Goal: Task Accomplishment & Management: Manage account settings

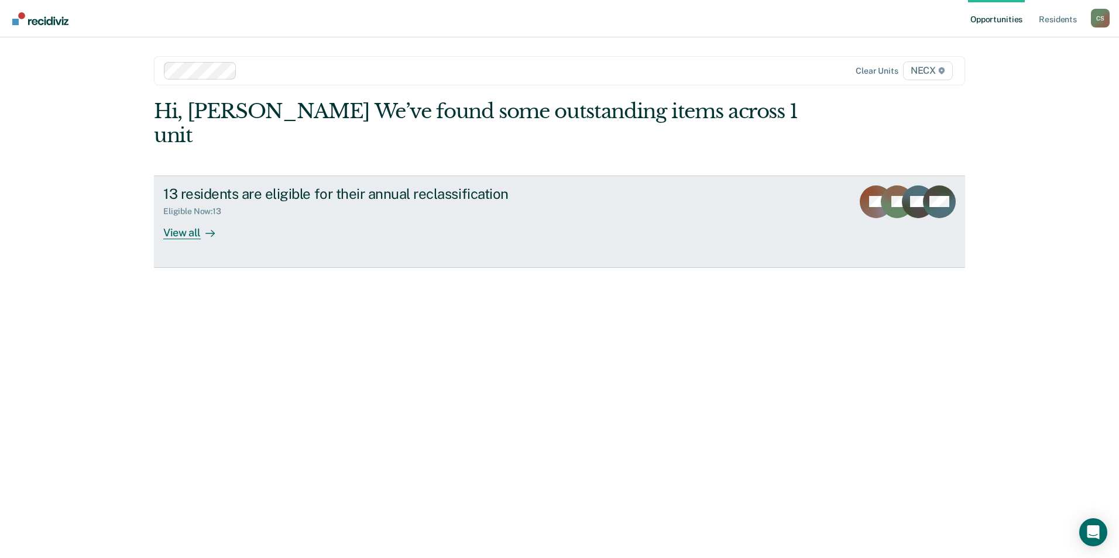
click at [174, 216] on div "View all" at bounding box center [196, 227] width 66 height 23
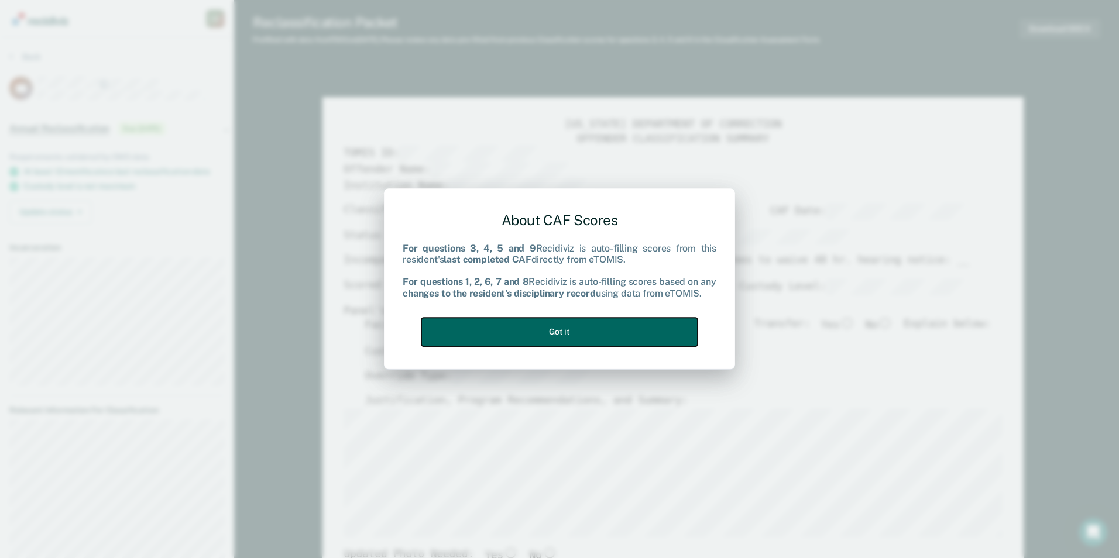
click at [584, 338] on button "Got it" at bounding box center [559, 332] width 276 height 29
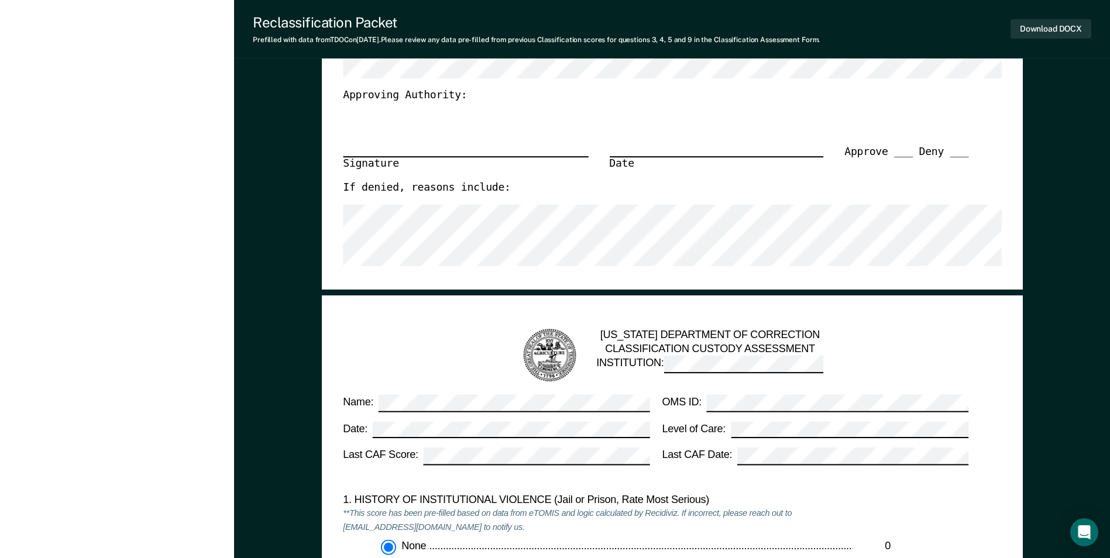
scroll to position [761, 0]
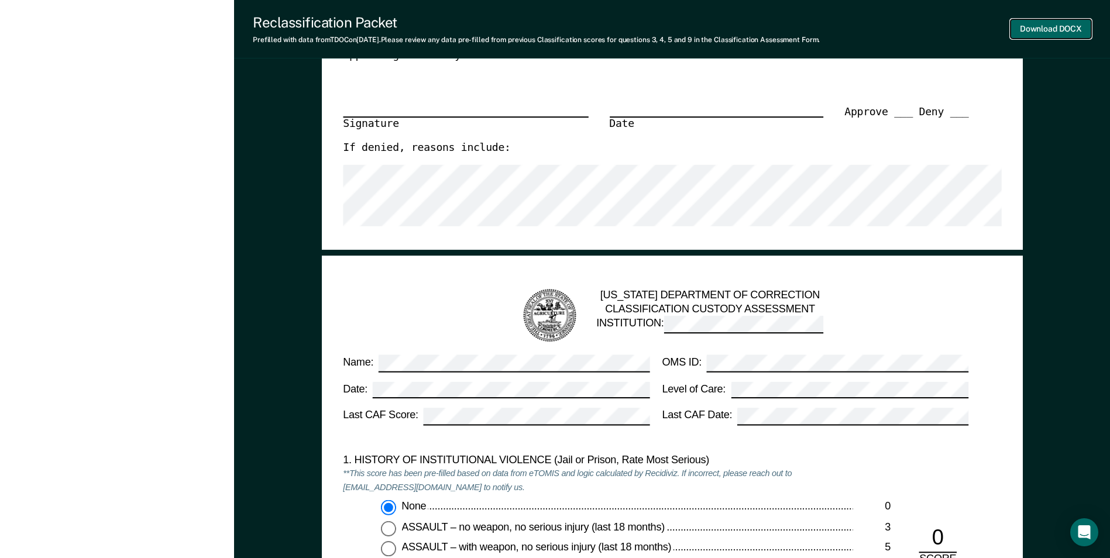
click at [1062, 25] on button "Download DOCX" at bounding box center [1050, 28] width 81 height 19
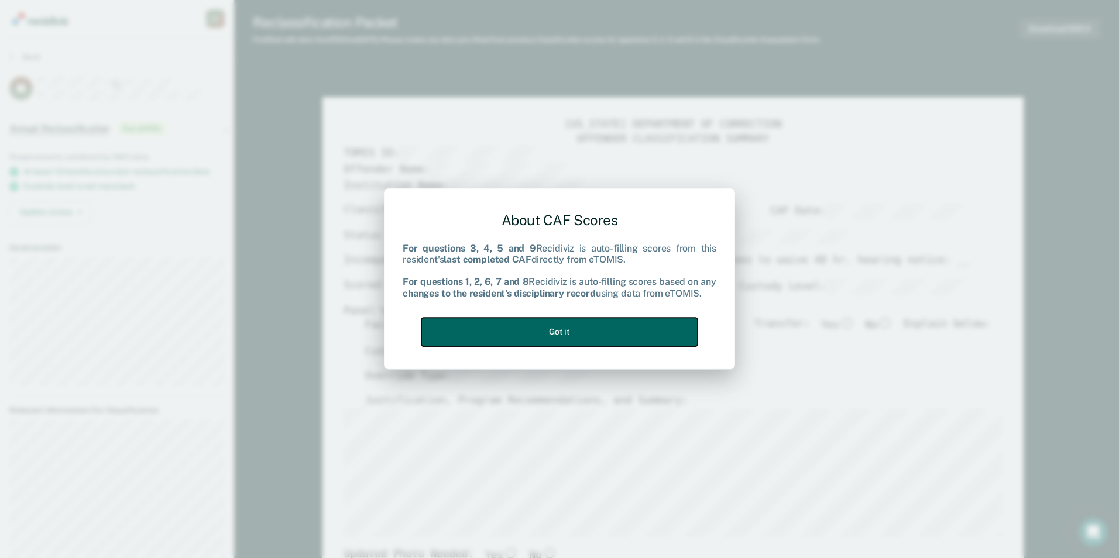
click at [559, 333] on button "Got it" at bounding box center [559, 332] width 276 height 29
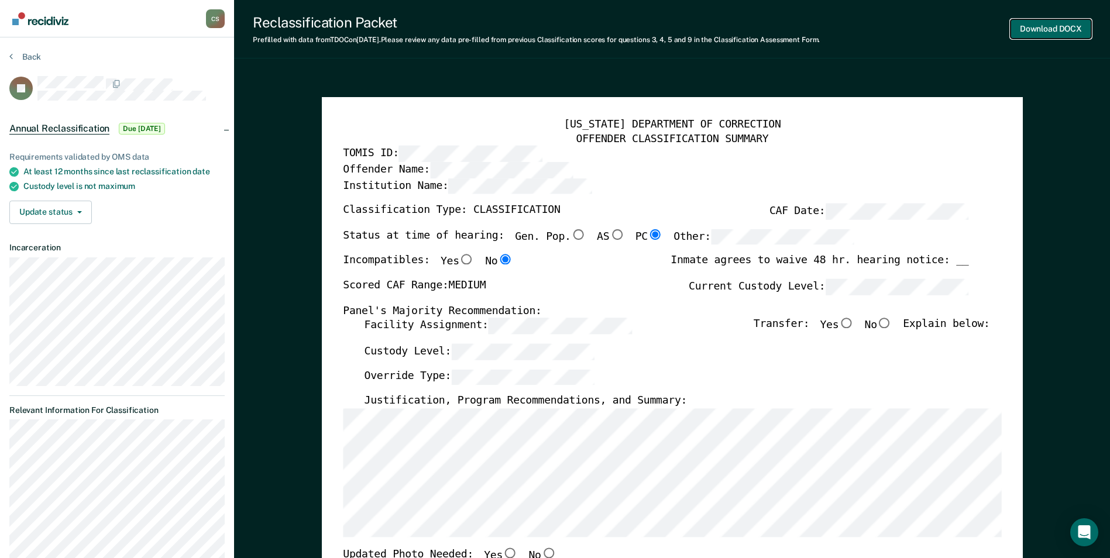
click at [1043, 28] on button "Download DOCX" at bounding box center [1050, 28] width 81 height 19
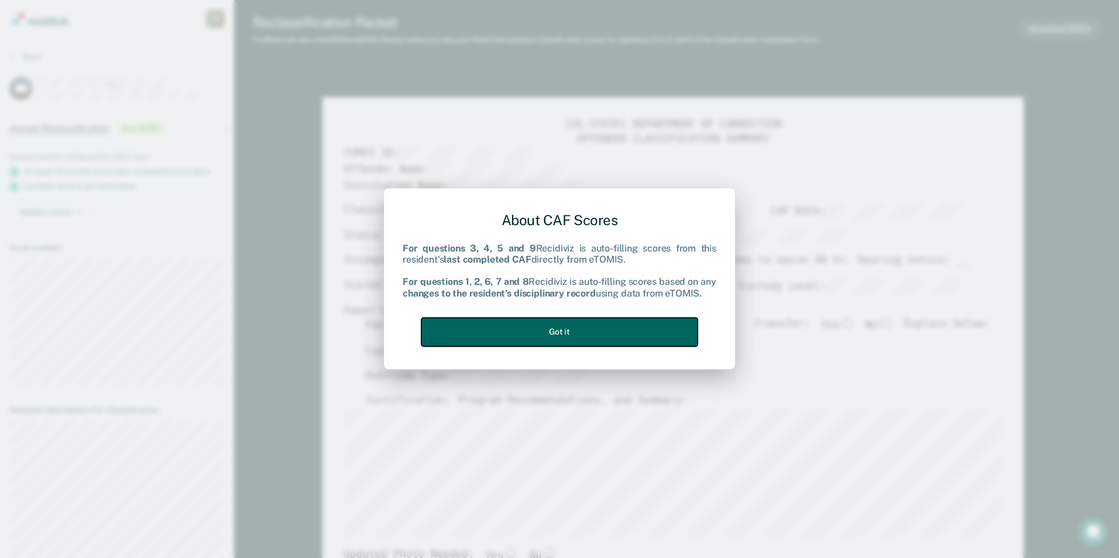
click at [555, 326] on button "Got it" at bounding box center [559, 332] width 276 height 29
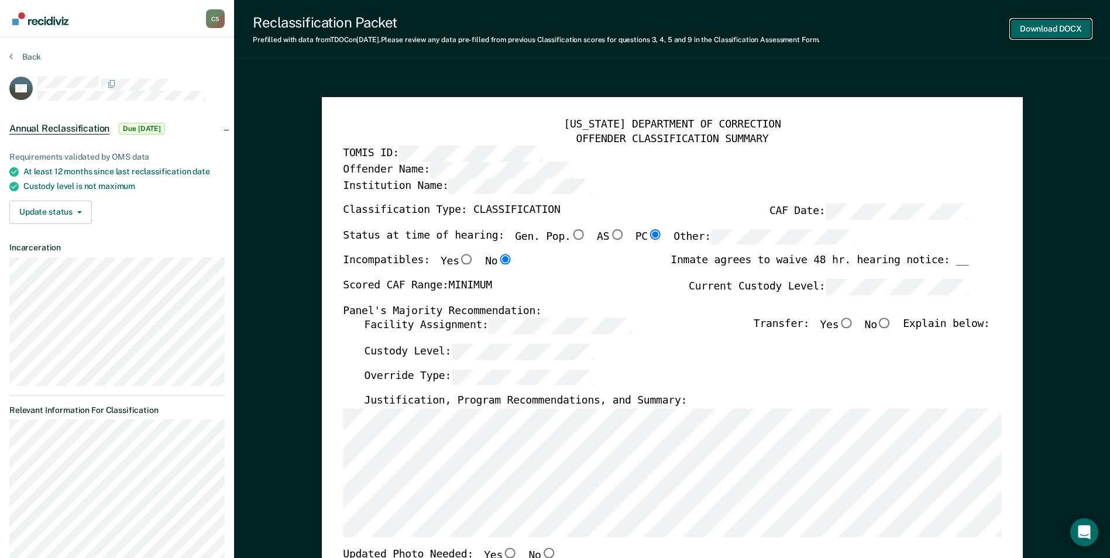
click at [1036, 30] on button "Download DOCX" at bounding box center [1050, 28] width 81 height 19
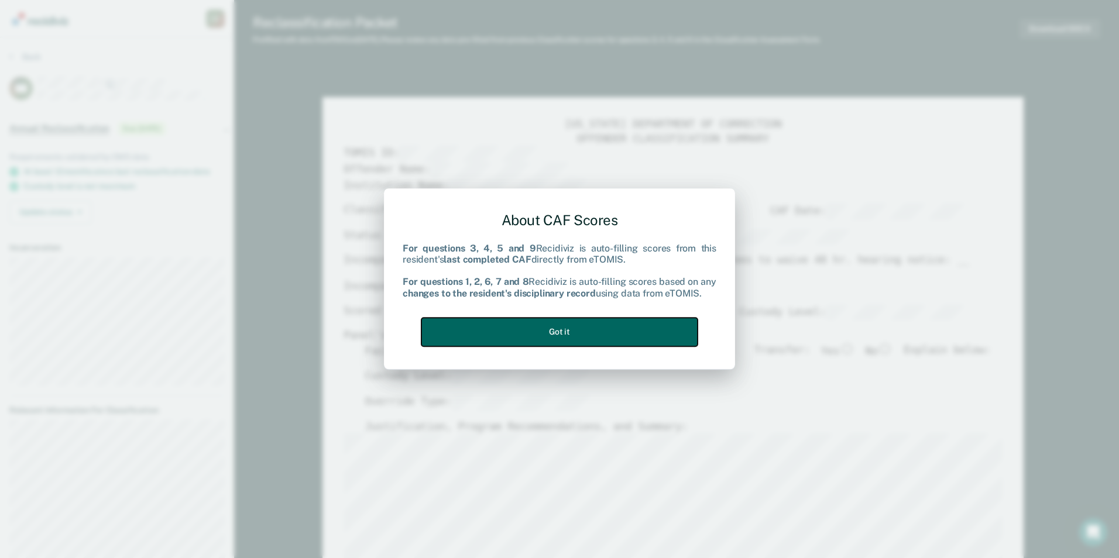
click at [535, 334] on button "Got it" at bounding box center [559, 332] width 276 height 29
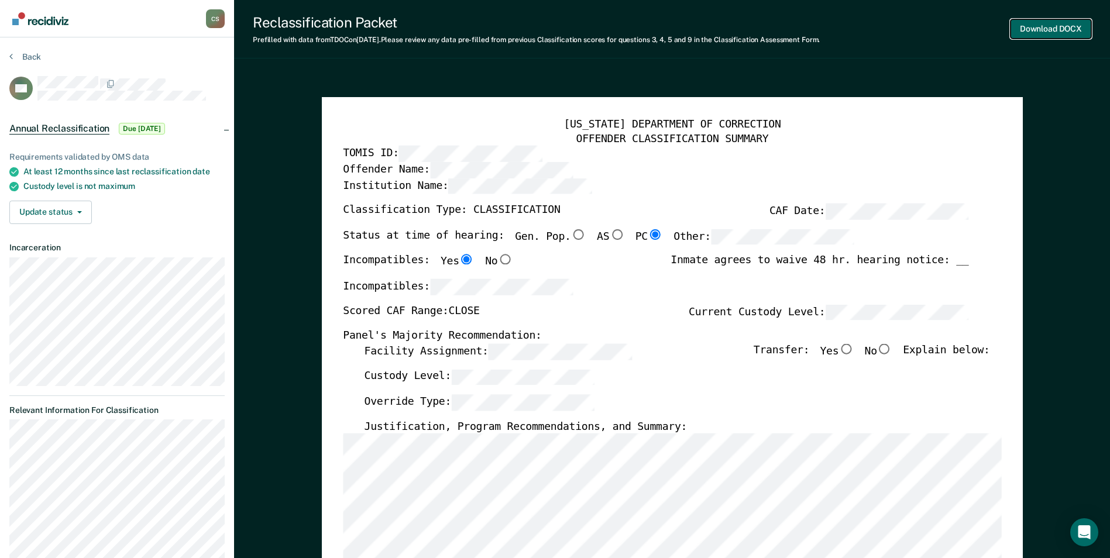
click at [1055, 30] on button "Download DOCX" at bounding box center [1050, 28] width 81 height 19
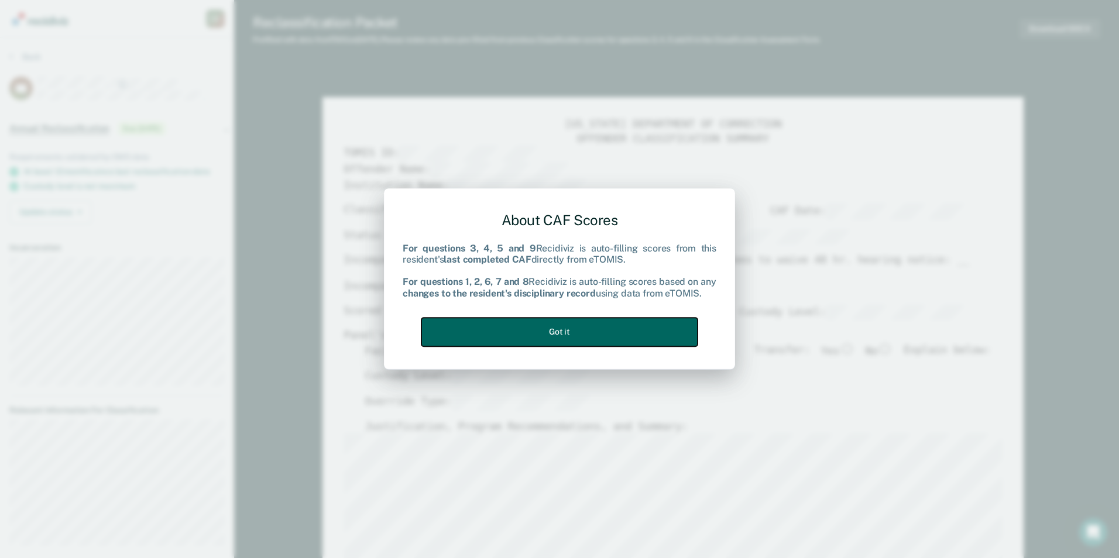
click at [586, 329] on button "Got it" at bounding box center [559, 332] width 276 height 29
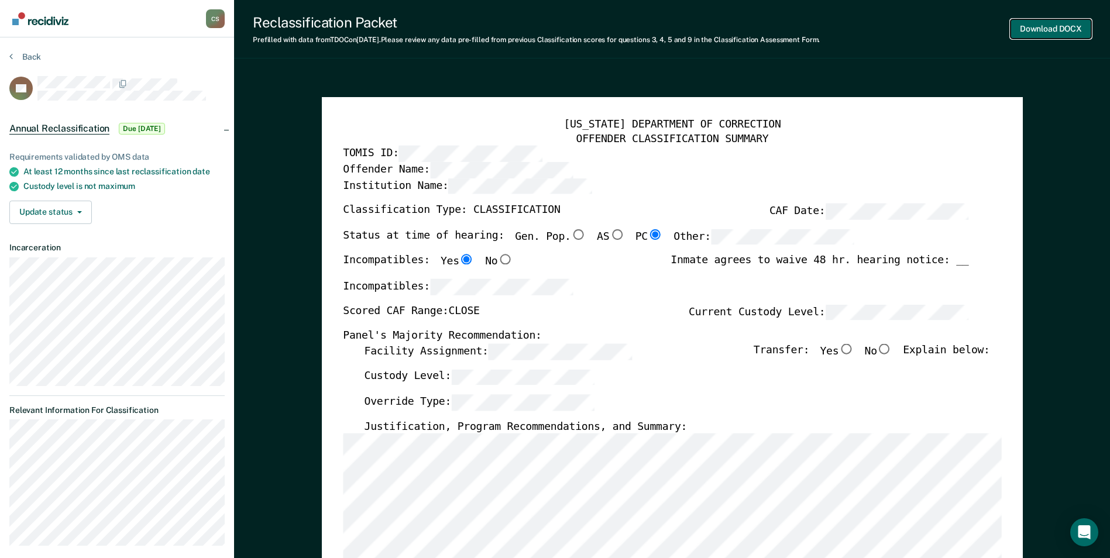
click at [1036, 27] on button "Download DOCX" at bounding box center [1050, 28] width 81 height 19
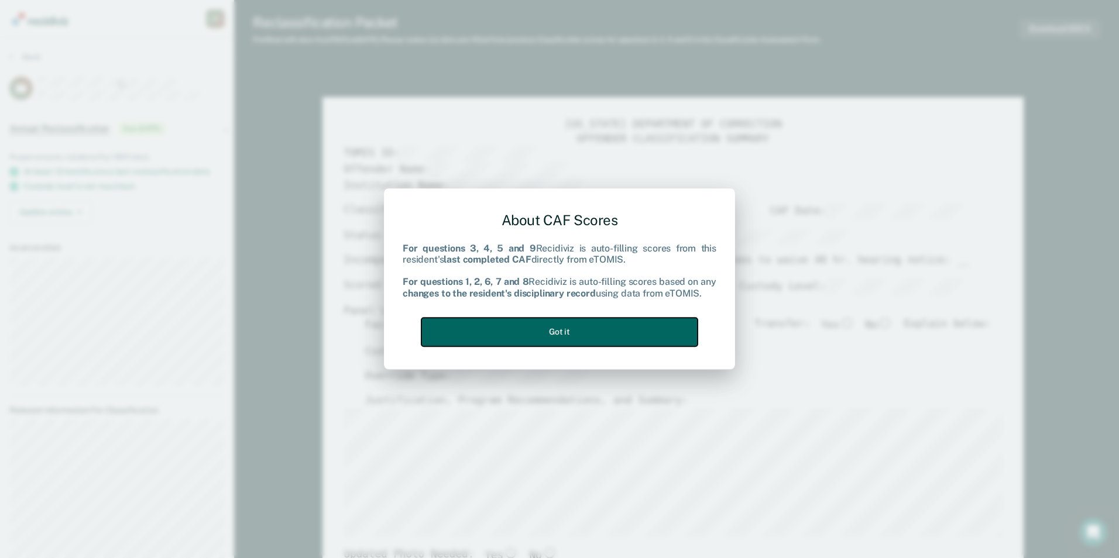
click at [563, 323] on button "Got it" at bounding box center [559, 332] width 276 height 29
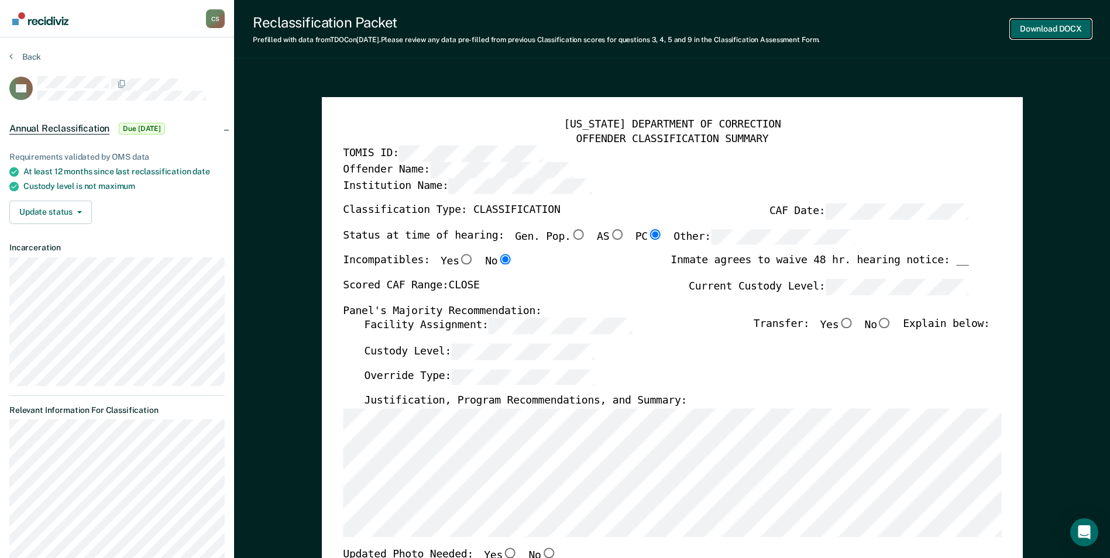
click at [1044, 27] on button "Download DOCX" at bounding box center [1050, 28] width 81 height 19
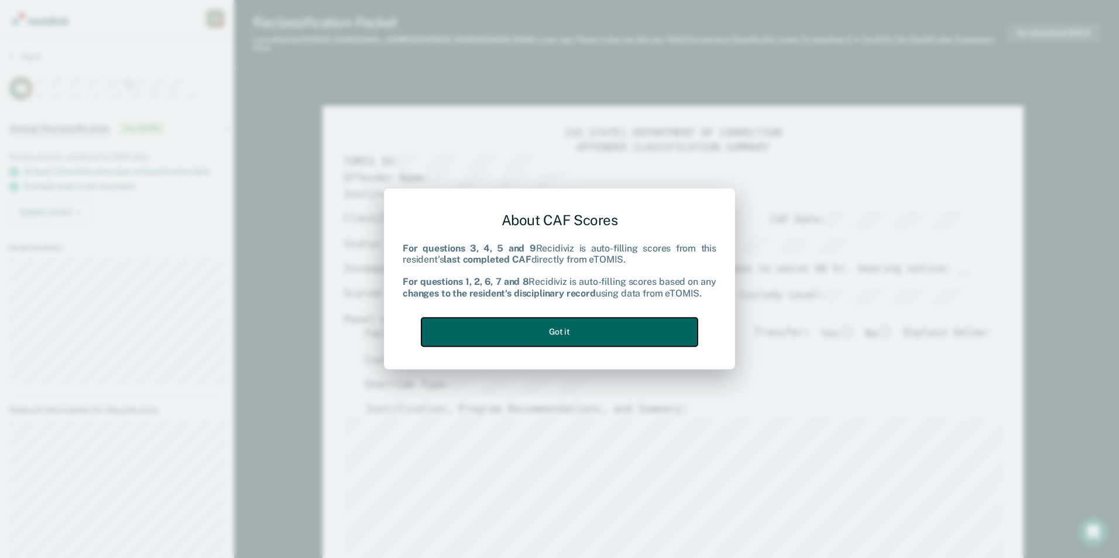
click at [556, 333] on button "Got it" at bounding box center [559, 332] width 276 height 29
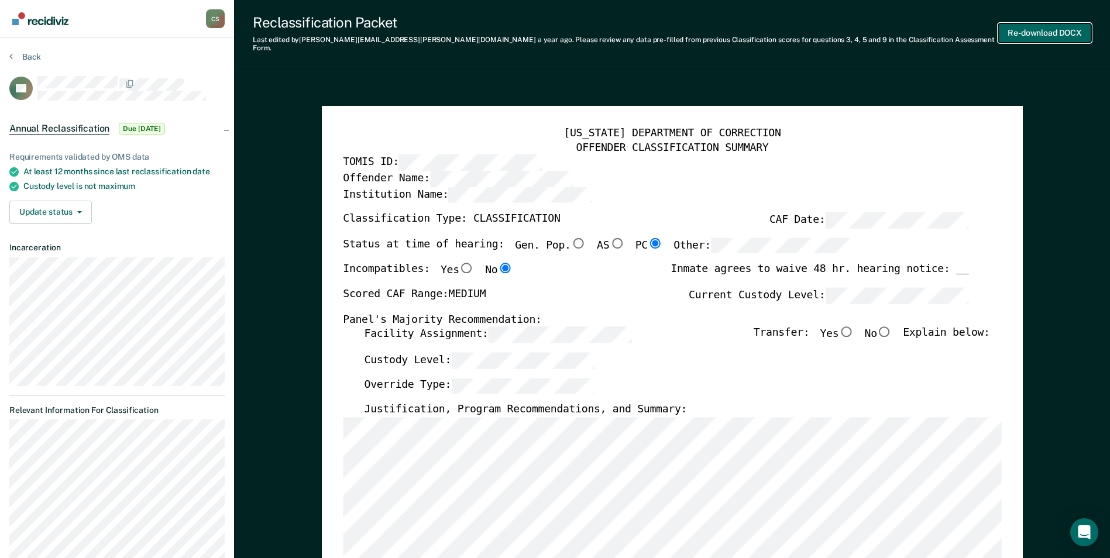
click at [1029, 26] on button "Re-download DOCX" at bounding box center [1044, 32] width 93 height 19
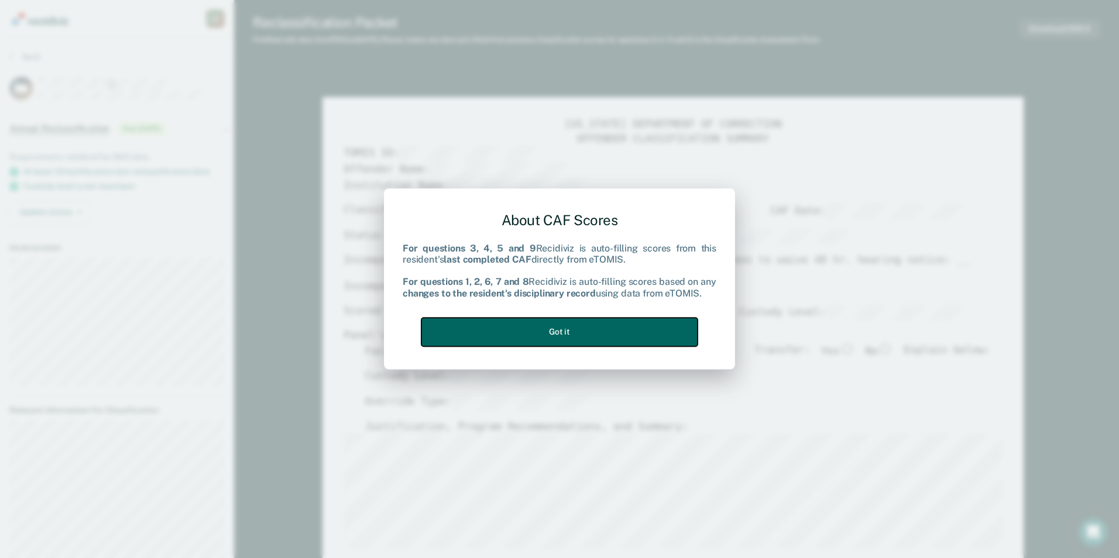
click at [541, 335] on button "Got it" at bounding box center [559, 332] width 276 height 29
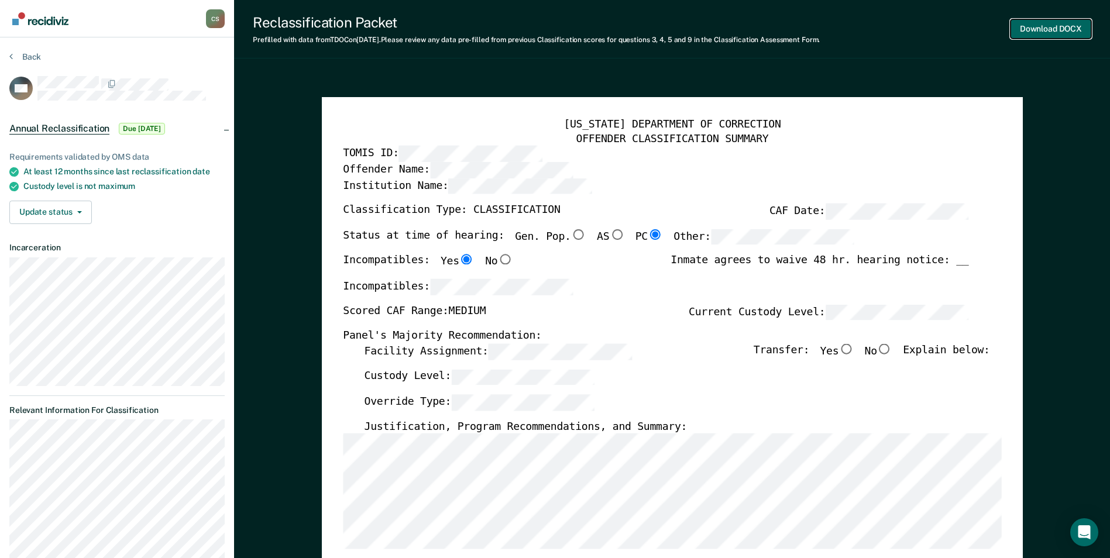
click at [1048, 29] on button "Download DOCX" at bounding box center [1050, 28] width 81 height 19
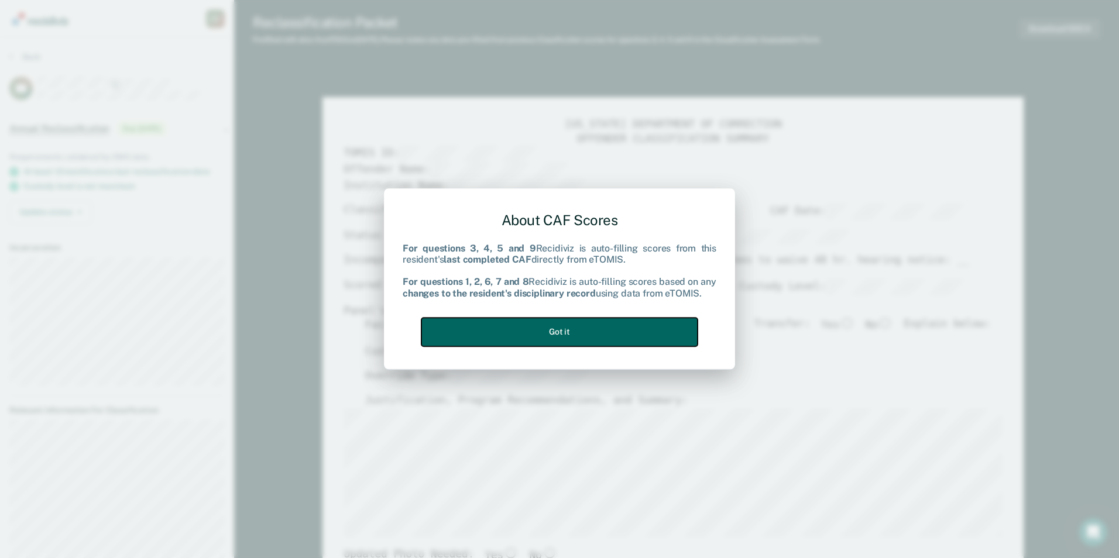
click at [518, 332] on button "Got it" at bounding box center [559, 332] width 276 height 29
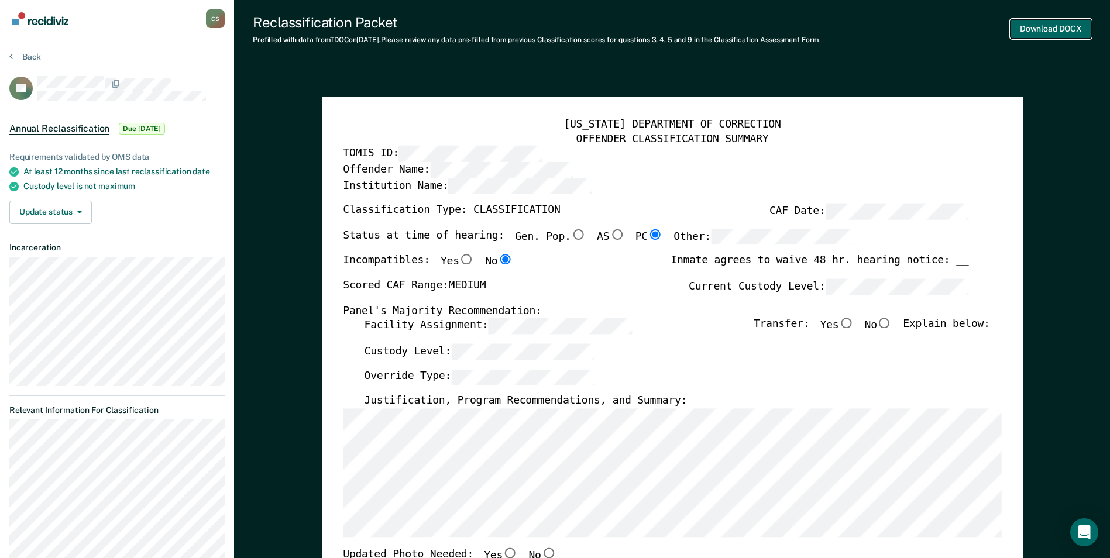
click at [1054, 26] on button "Download DOCX" at bounding box center [1050, 28] width 81 height 19
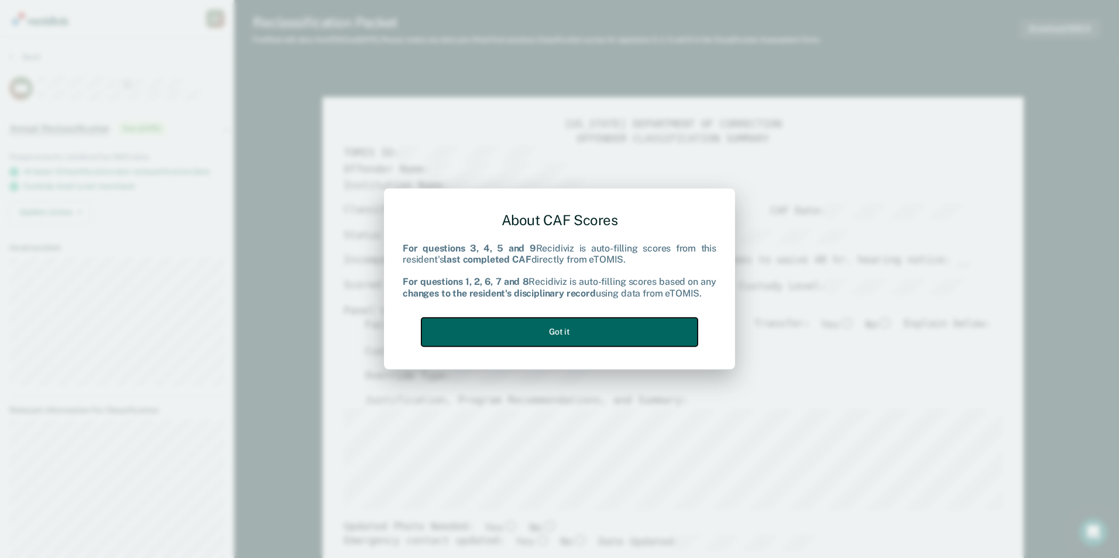
click at [467, 343] on button "Got it" at bounding box center [559, 332] width 276 height 29
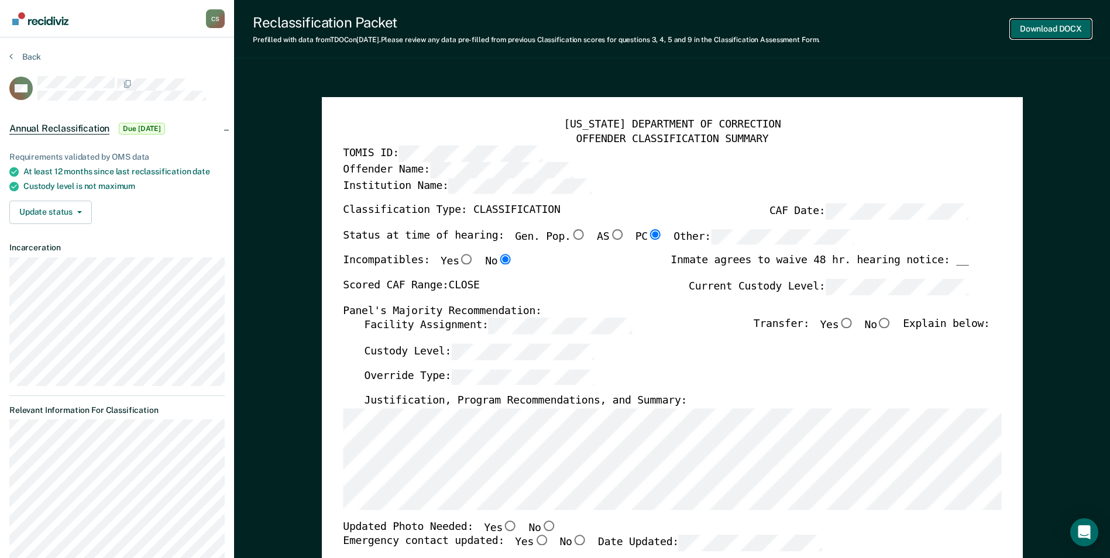
click at [1050, 30] on button "Download DOCX" at bounding box center [1050, 28] width 81 height 19
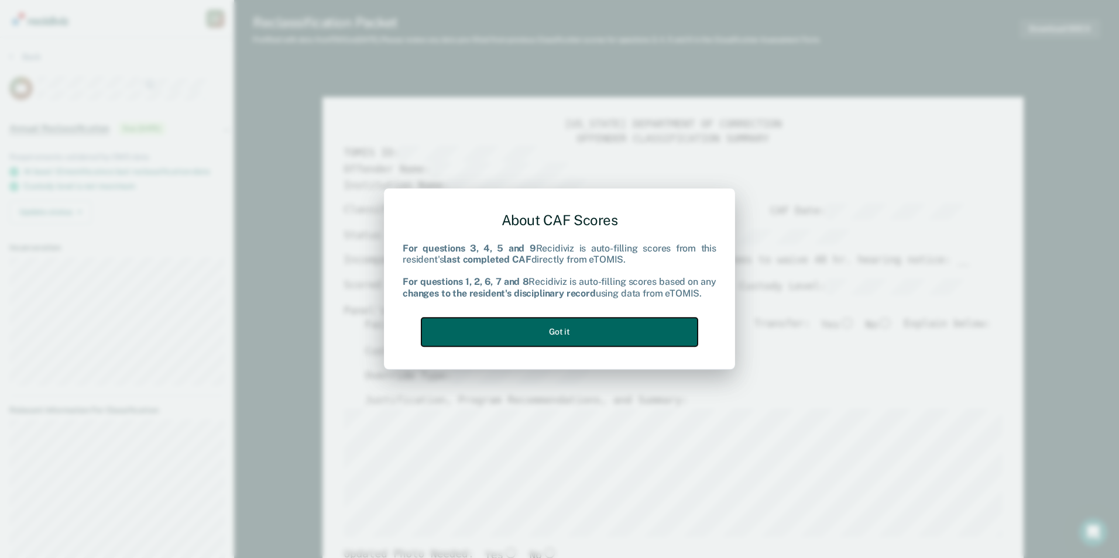
click at [590, 336] on button "Got it" at bounding box center [559, 332] width 276 height 29
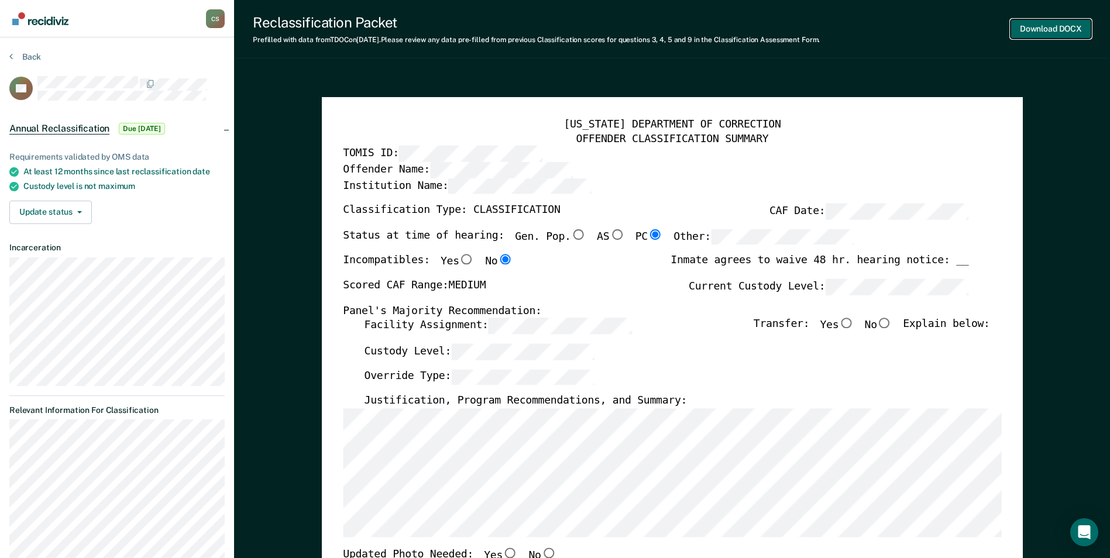
click at [1043, 30] on button "Download DOCX" at bounding box center [1050, 28] width 81 height 19
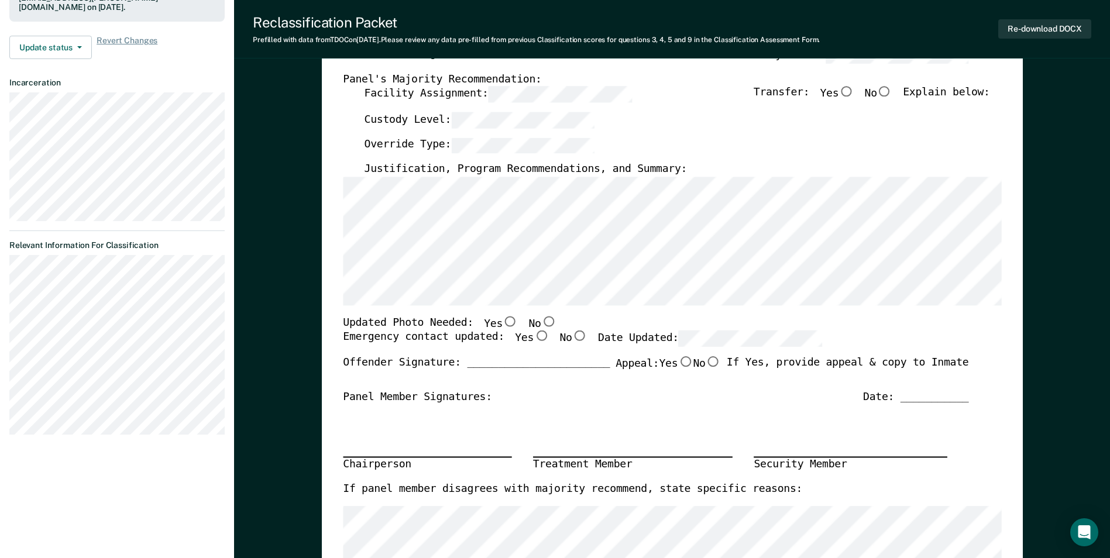
scroll to position [234, 0]
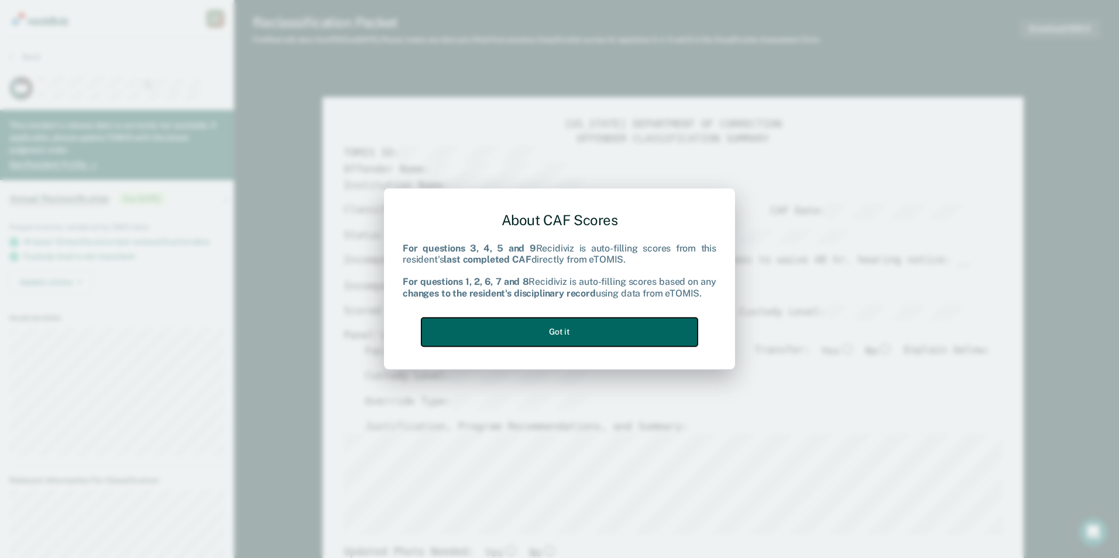
click at [640, 327] on button "Got it" at bounding box center [559, 332] width 276 height 29
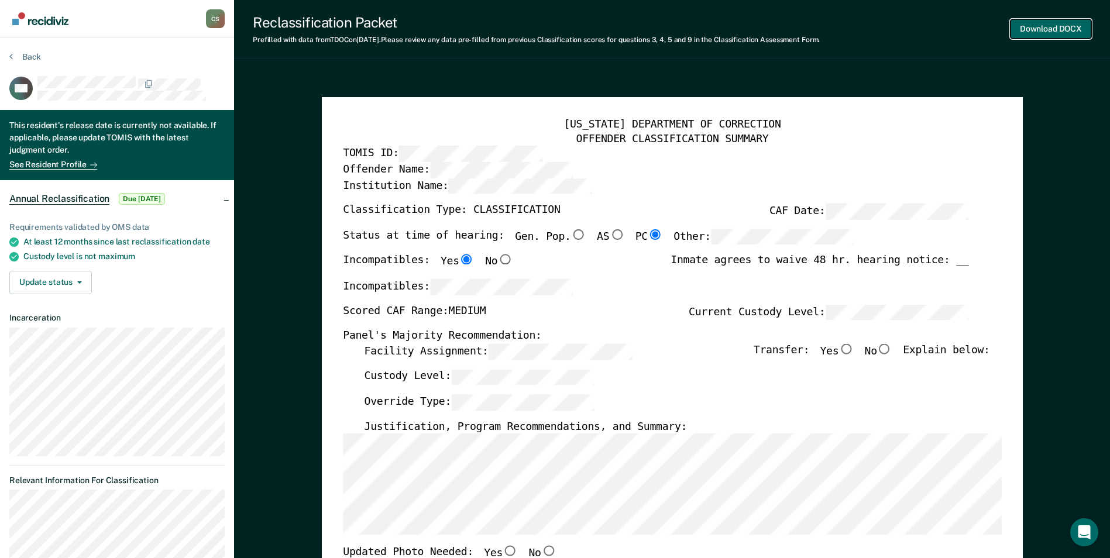
click at [1039, 26] on button "Download DOCX" at bounding box center [1050, 28] width 81 height 19
type textarea "x"
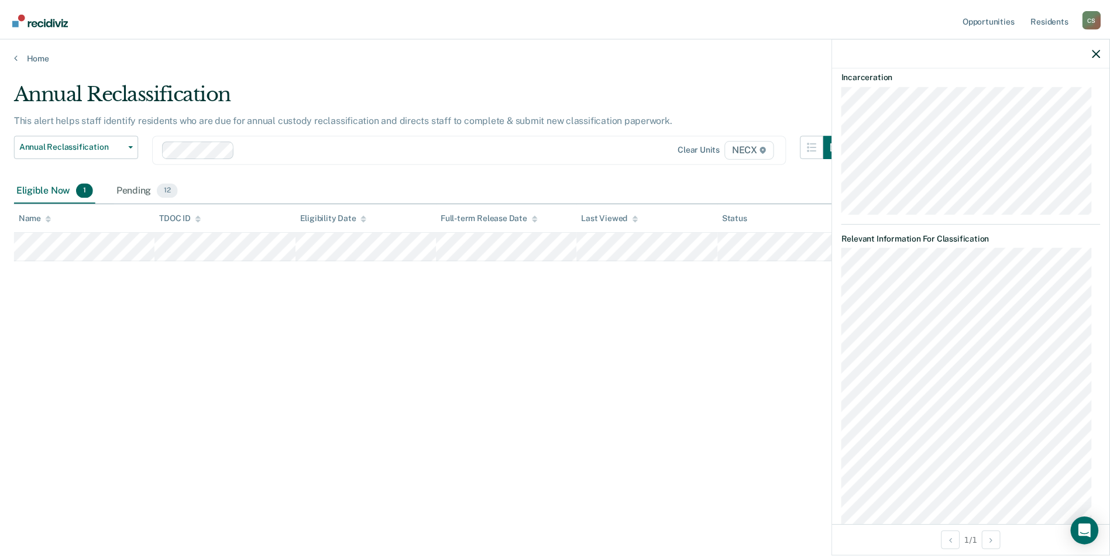
scroll to position [176, 0]
drag, startPoint x: 553, startPoint y: 492, endPoint x: 532, endPoint y: 417, distance: 77.8
click at [553, 490] on div "Annual Reclassification This alert helps staff identify residents who are due f…" at bounding box center [559, 294] width 1091 height 427
drag, startPoint x: 343, startPoint y: 318, endPoint x: 321, endPoint y: 316, distance: 22.9
click at [340, 317] on div "Annual Reclassification This alert helps staff identify residents who are due f…" at bounding box center [559, 276] width 1091 height 390
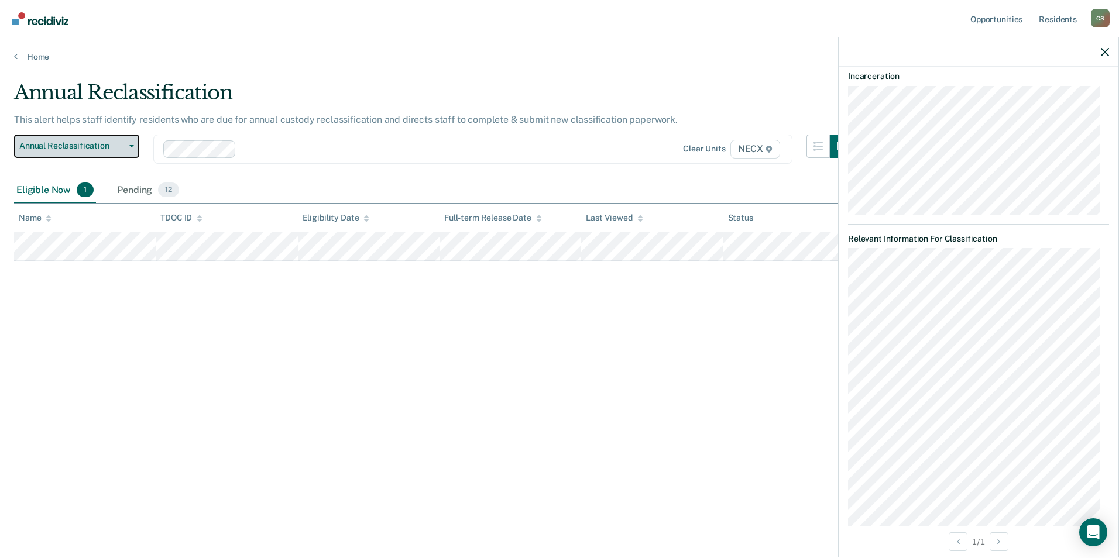
click at [87, 148] on span "Annual Reclassification" at bounding box center [71, 146] width 105 height 10
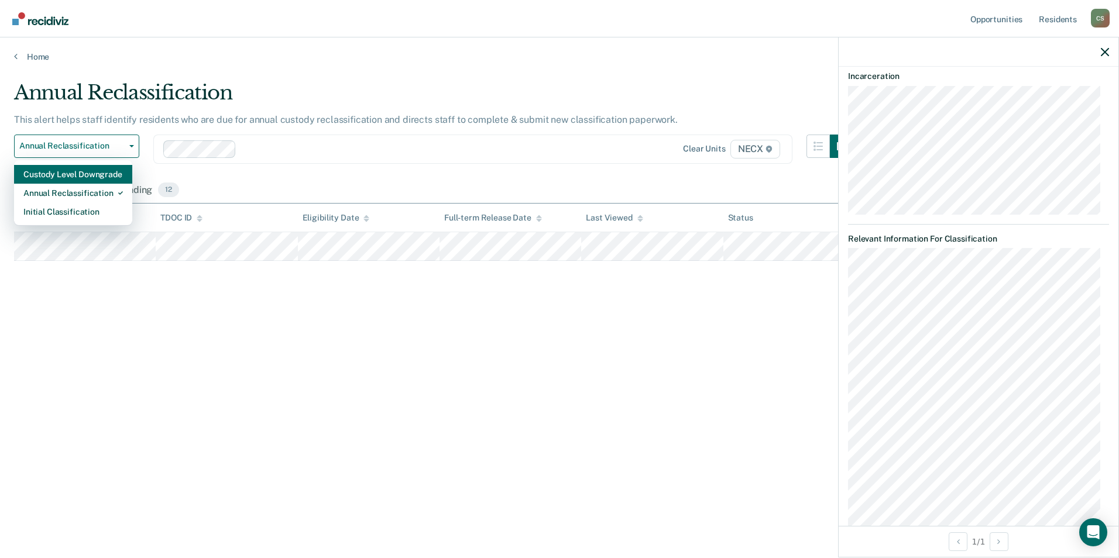
click at [98, 177] on div "Custody Level Downgrade" at bounding box center [72, 174] width 99 height 19
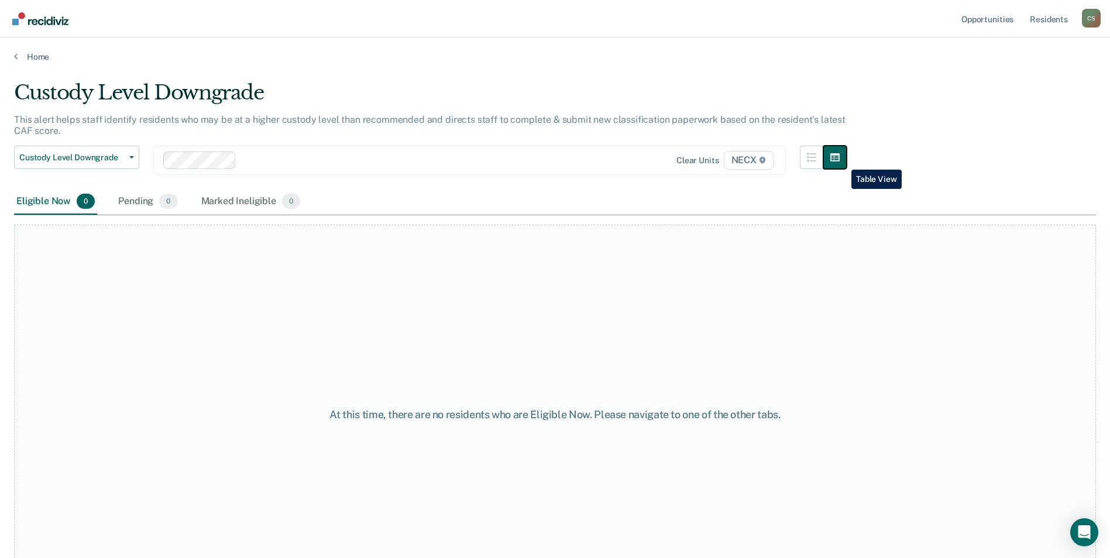
click at [840, 159] on icon "button" at bounding box center [834, 157] width 9 height 9
click at [1055, 14] on link "Resident s" at bounding box center [1048, 18] width 43 height 37
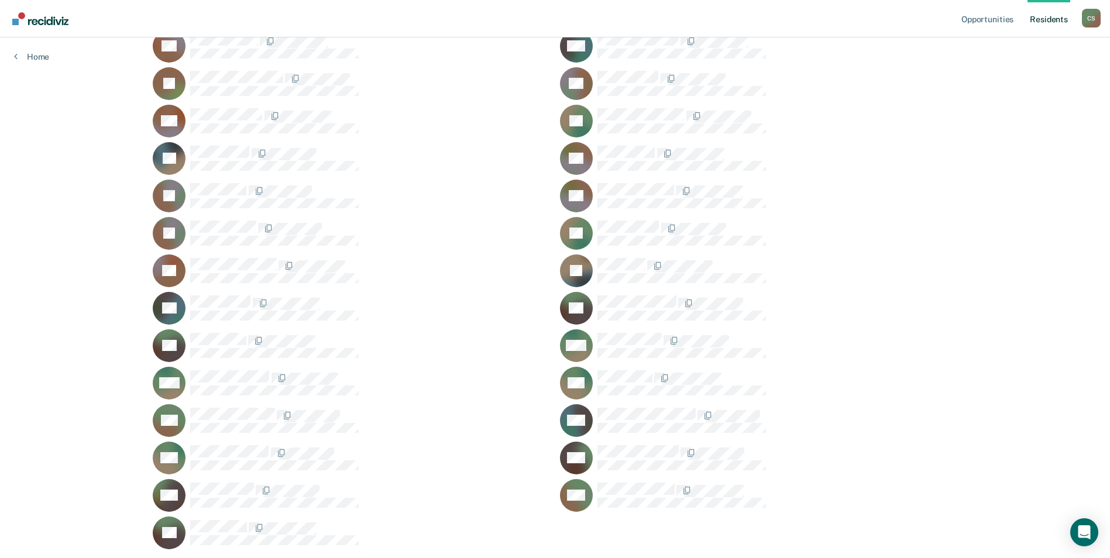
scroll to position [1944, 0]
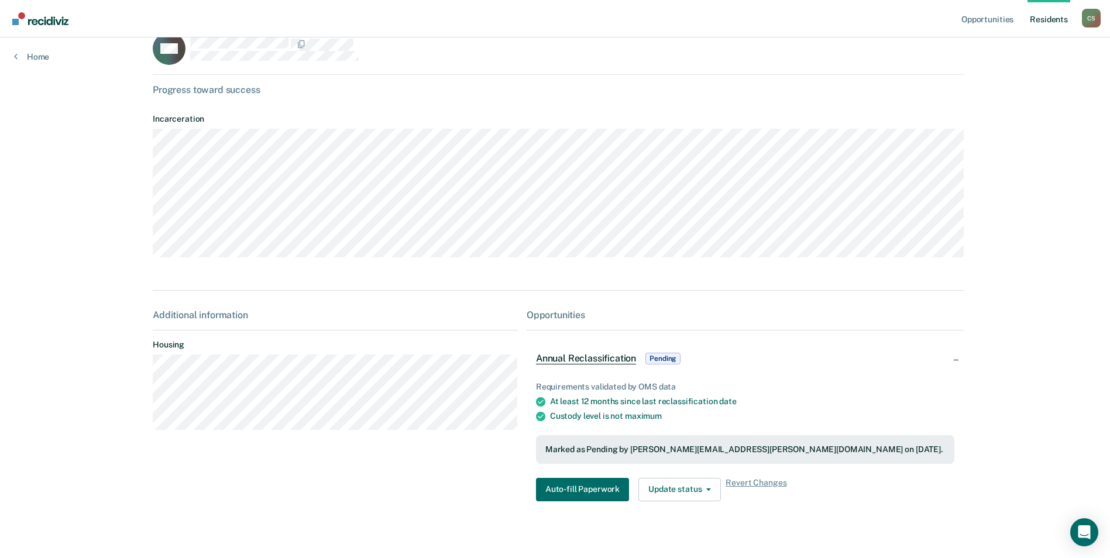
scroll to position [42, 0]
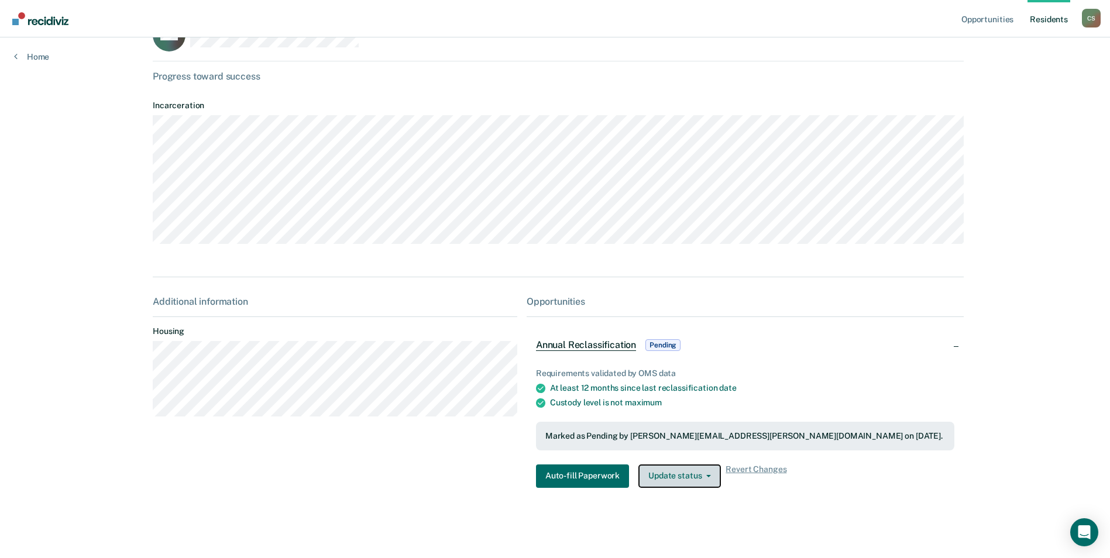
click at [706, 479] on button "Update status" at bounding box center [679, 476] width 82 height 23
click at [704, 500] on button "Revert from Pending" at bounding box center [694, 499] width 113 height 19
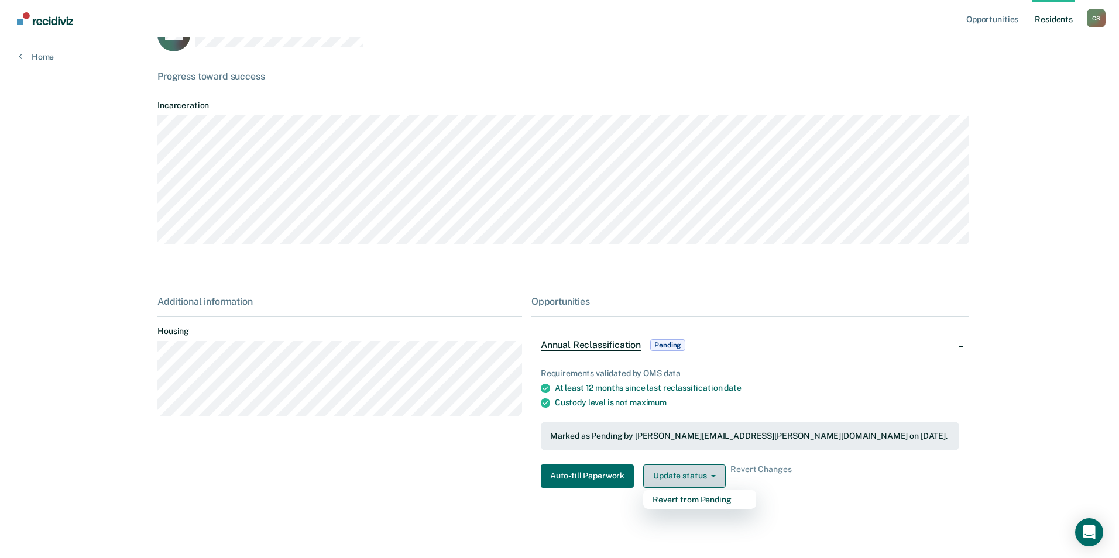
scroll to position [0, 0]
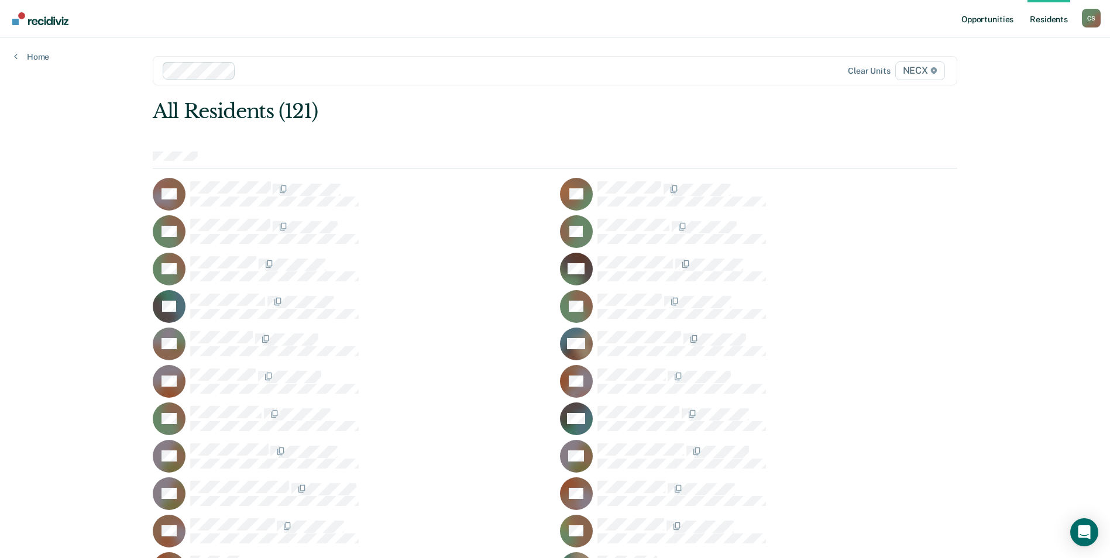
click at [982, 19] on link "Opportunities" at bounding box center [987, 18] width 57 height 37
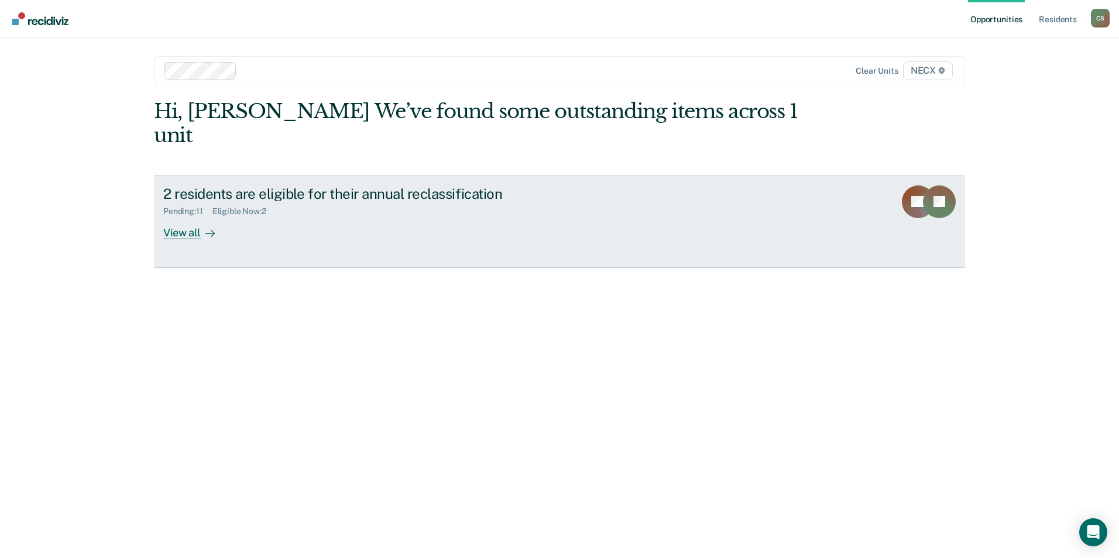
click at [183, 216] on div "View all" at bounding box center [196, 227] width 66 height 23
